Goal: Use online tool/utility: Utilize a website feature to perform a specific function

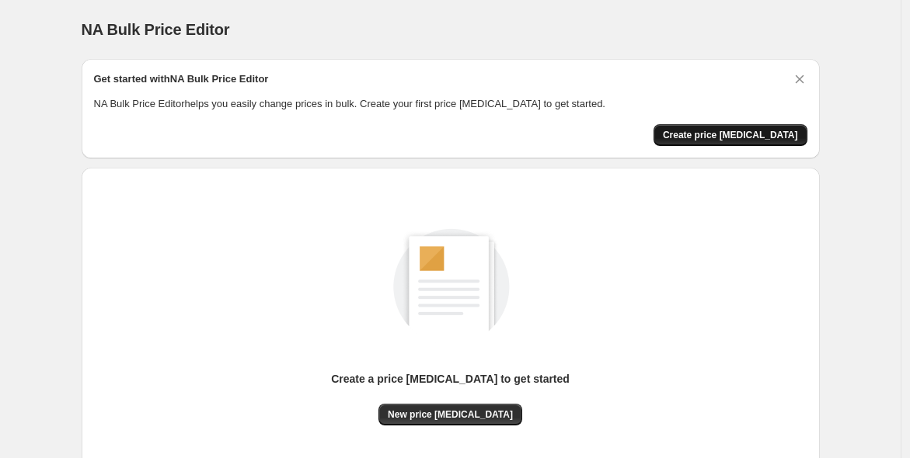
click at [707, 126] on button "Create price [MEDICAL_DATA]" at bounding box center [730, 135] width 154 height 22
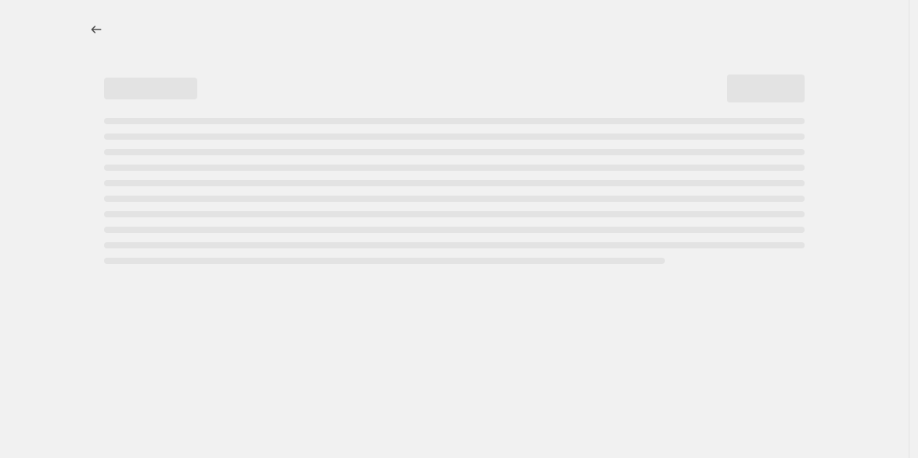
select select "percentage"
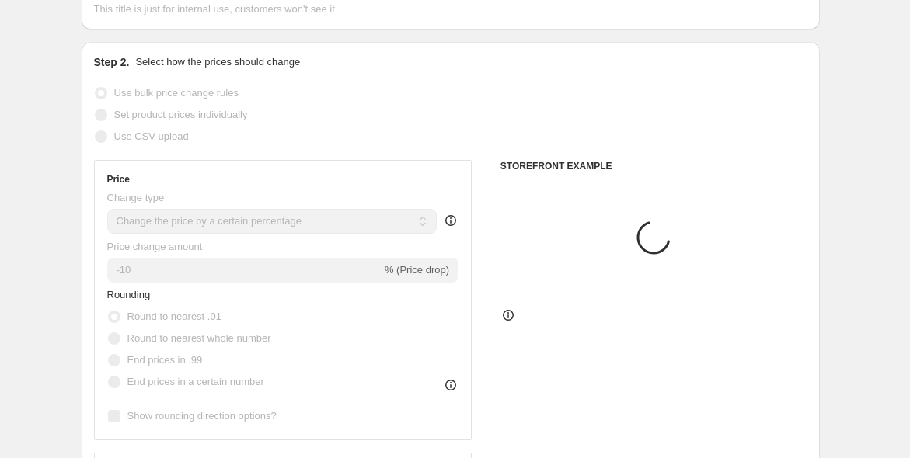
scroll to position [287, 0]
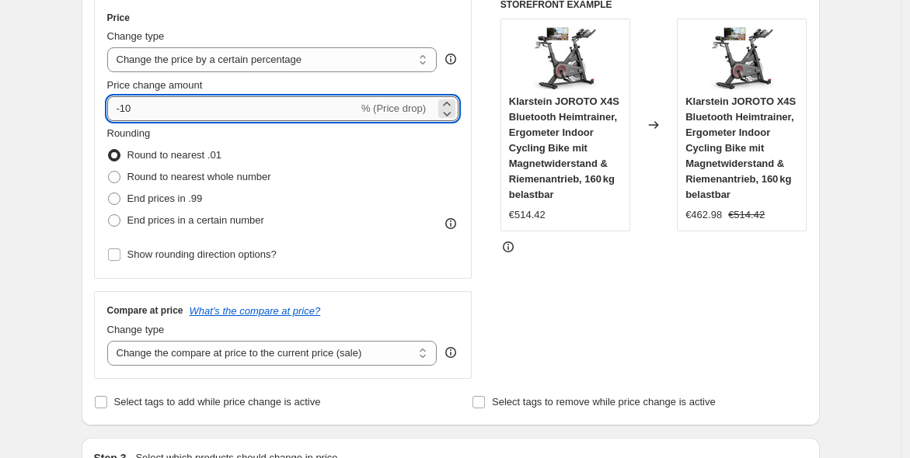
click at [204, 108] on input "-10" at bounding box center [232, 108] width 251 height 25
type input "-1"
type input "-20"
click at [182, 197] on span "End prices in .99" at bounding box center [164, 199] width 75 height 12
click at [109, 193] on input "End prices in .99" at bounding box center [108, 193] width 1 height 1
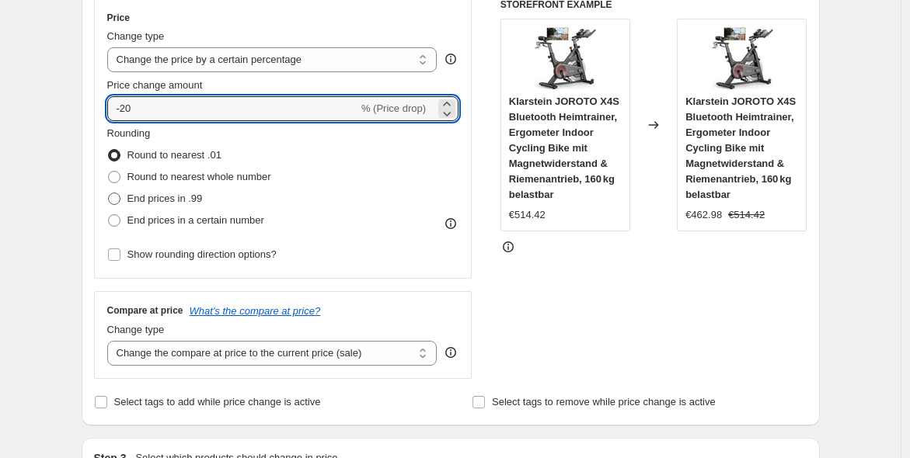
radio input "true"
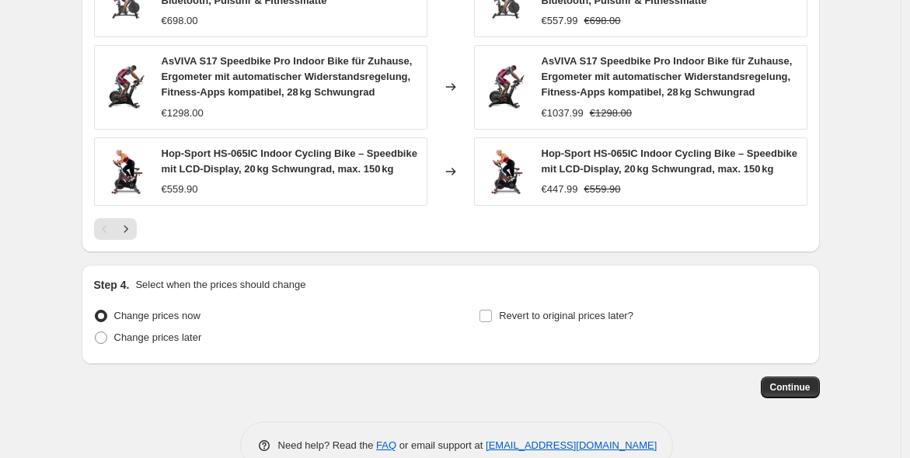
scroll to position [1178, 0]
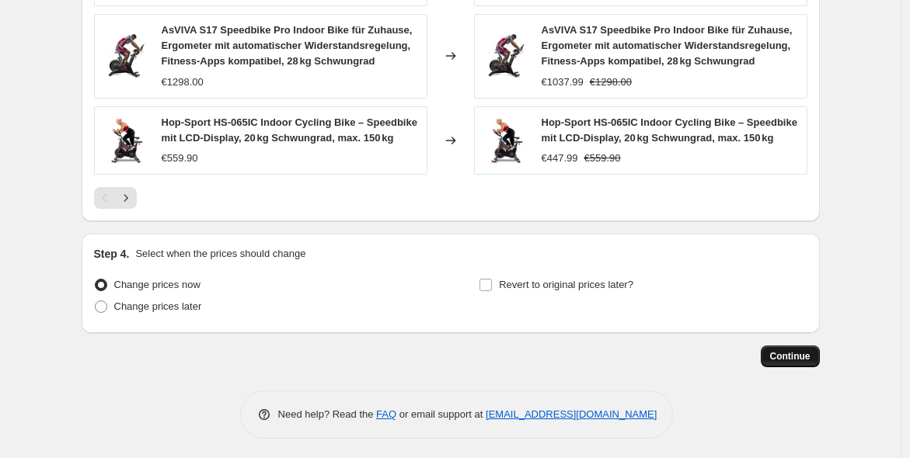
click at [794, 352] on span "Continue" at bounding box center [790, 356] width 40 height 12
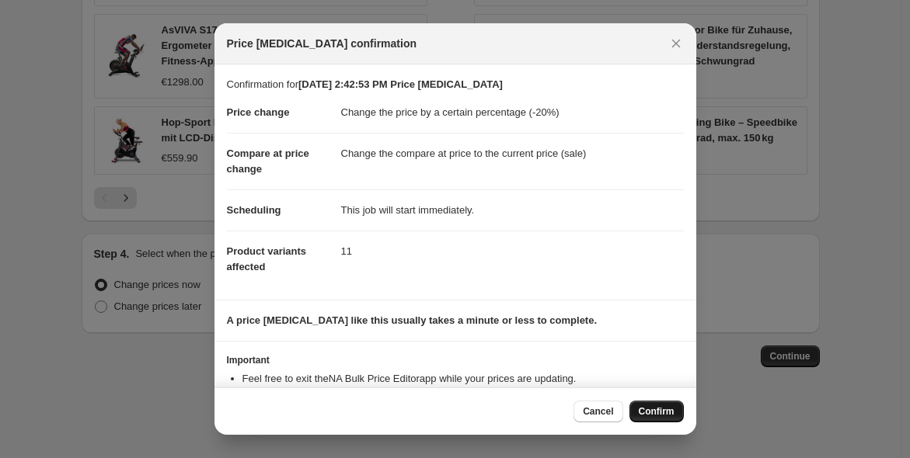
click at [645, 412] on span "Confirm" at bounding box center [657, 411] width 36 height 12
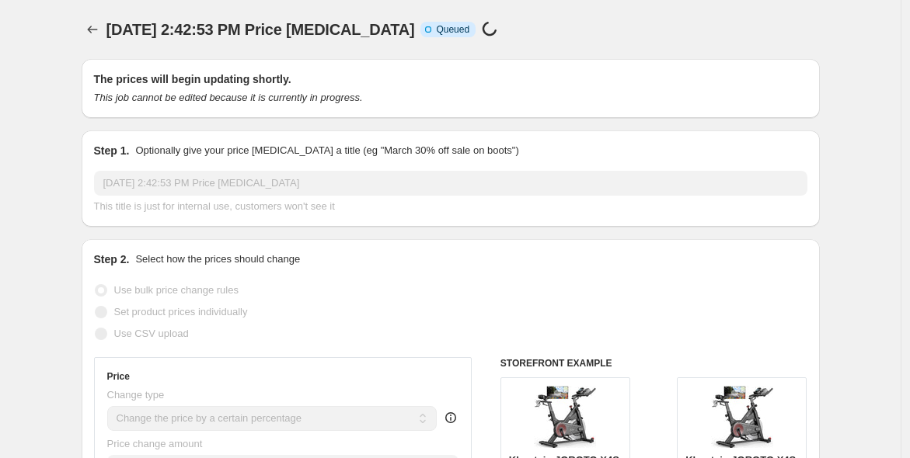
scroll to position [1178, 0]
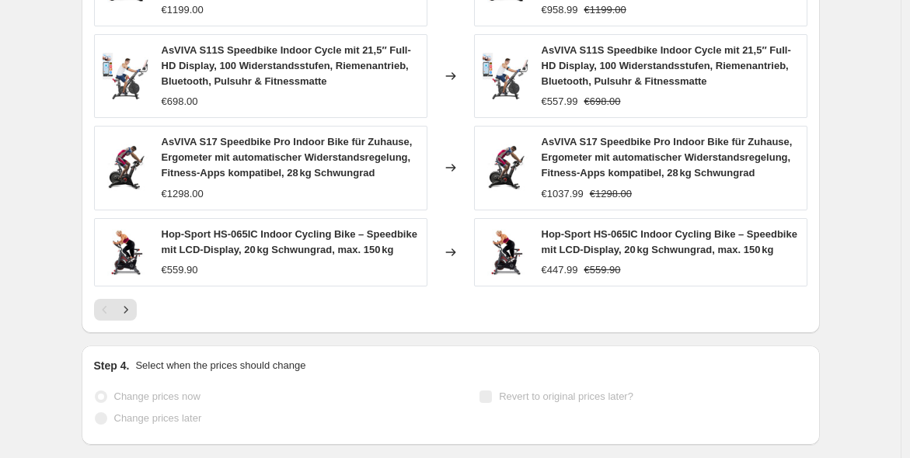
select select "percentage"
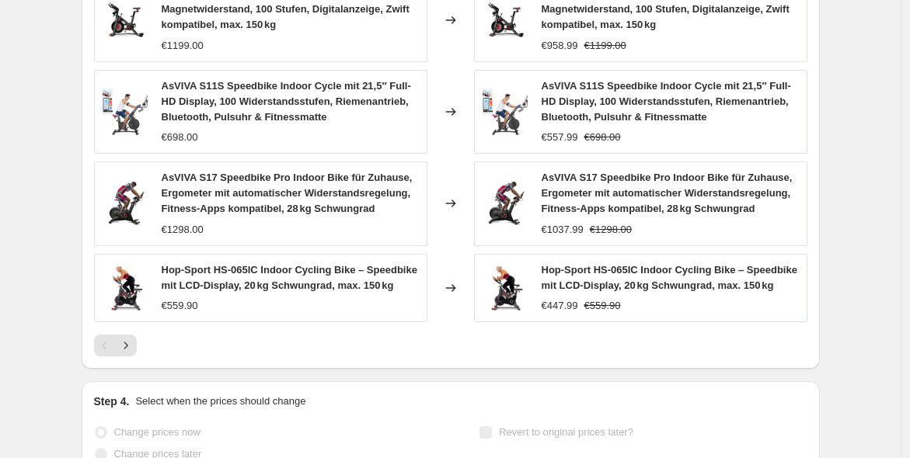
scroll to position [0, 0]
